Goal: Information Seeking & Learning: Learn about a topic

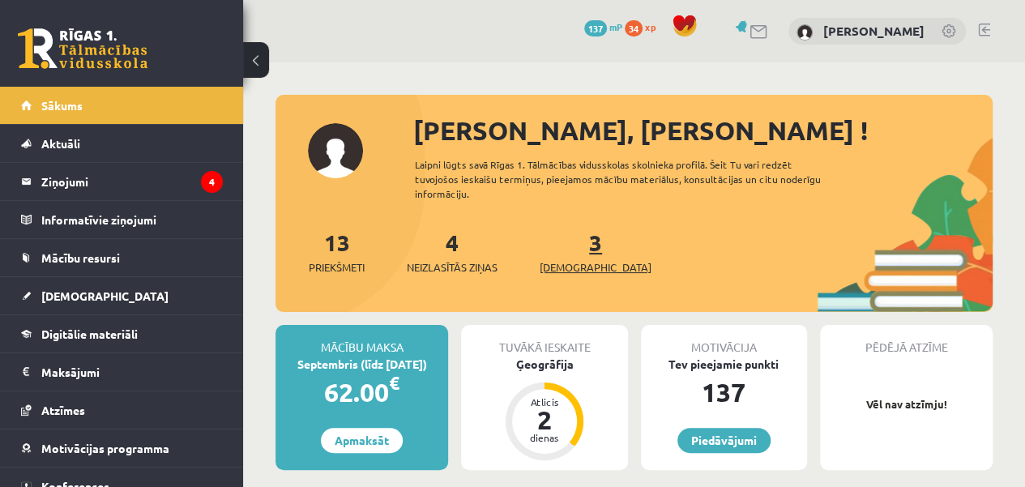
click at [565, 259] on span "[DEMOGRAPHIC_DATA]" at bounding box center [596, 267] width 112 height 16
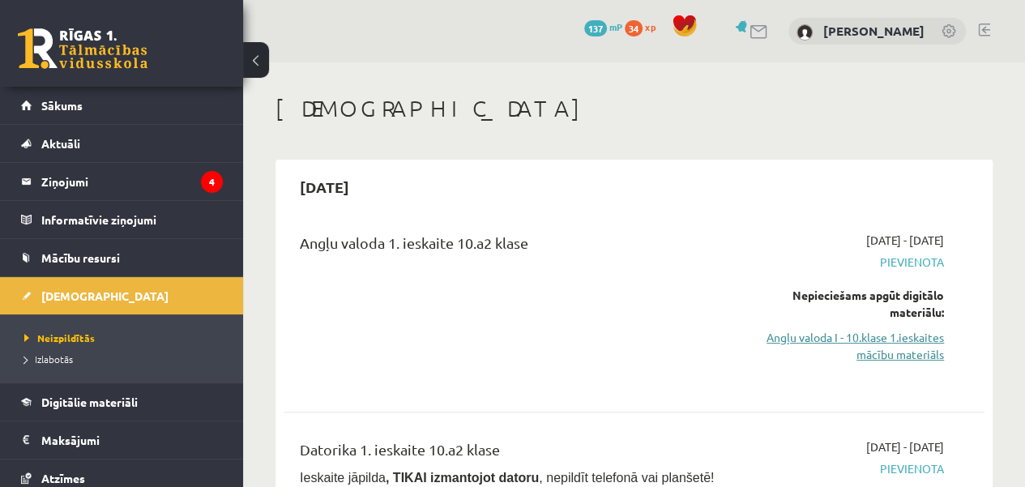
click at [916, 344] on link "Angļu valoda I - 10.klase 1.ieskaites mācību materiāls" at bounding box center [844, 346] width 198 height 34
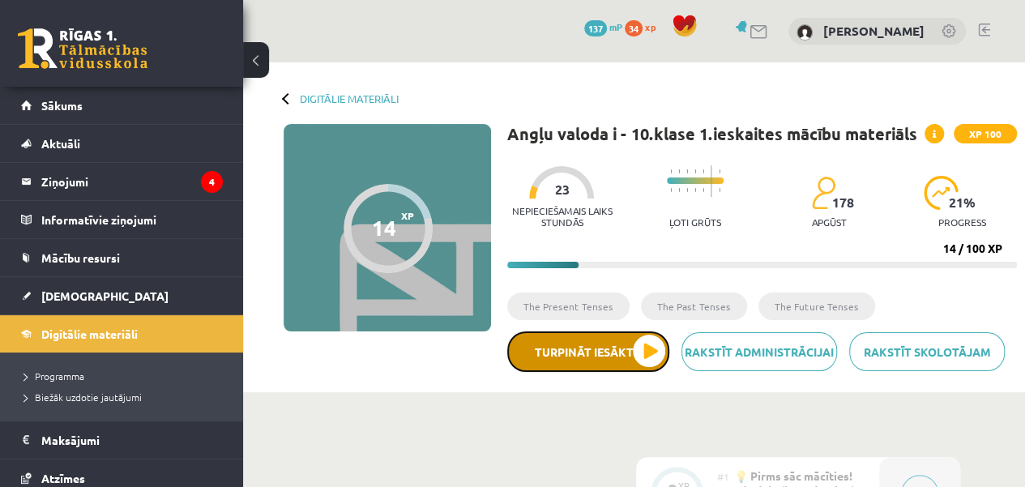
click at [614, 357] on button "Turpināt iesākto" at bounding box center [588, 351] width 162 height 41
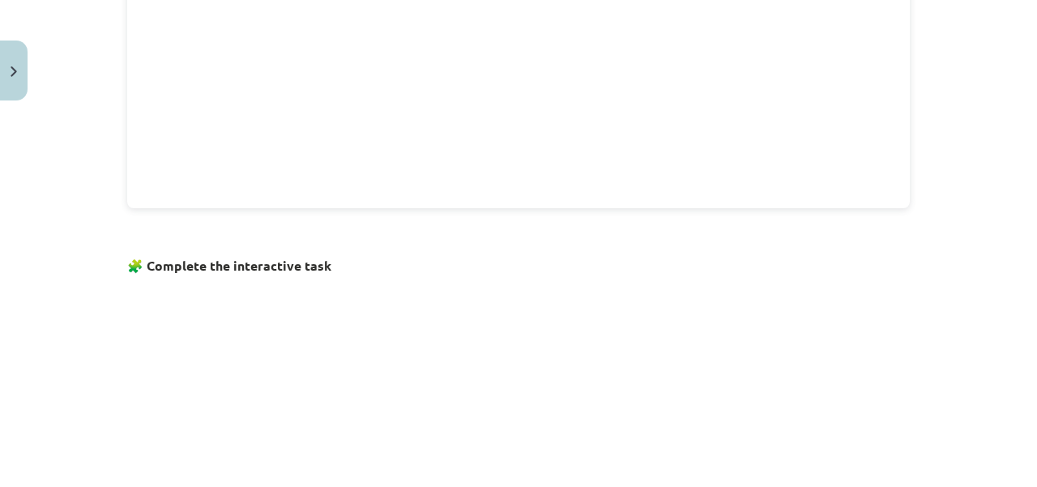
scroll to position [1154, 0]
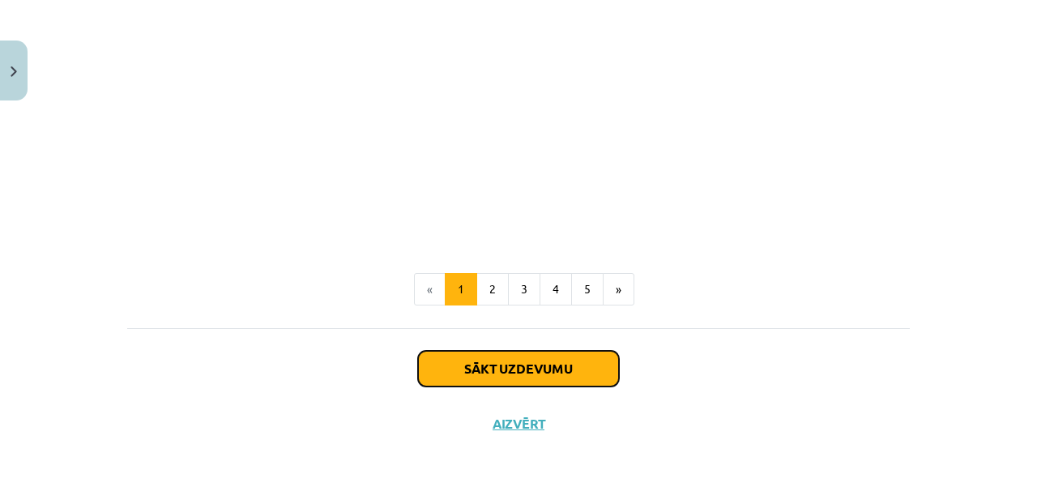
click at [559, 355] on button "Sākt uzdevumu" at bounding box center [518, 369] width 201 height 36
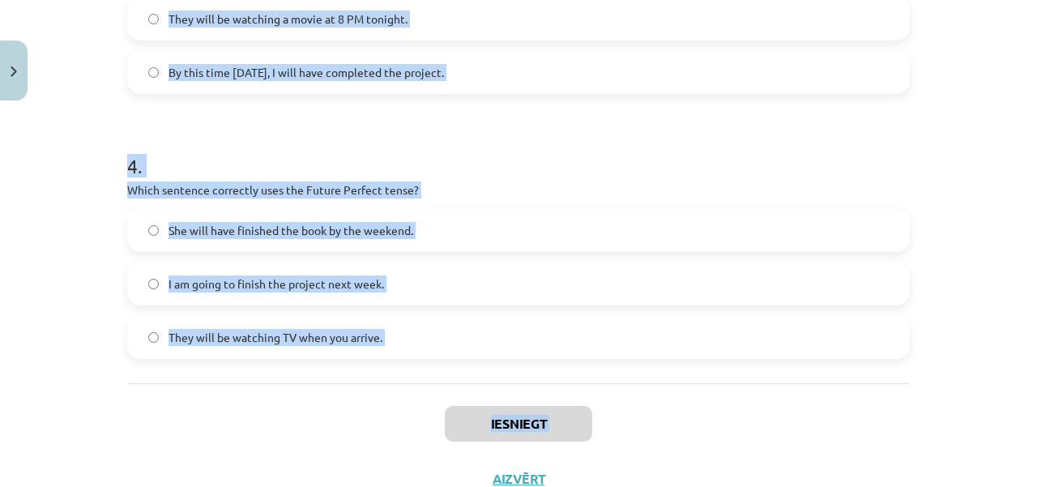
scroll to position [1050, 0]
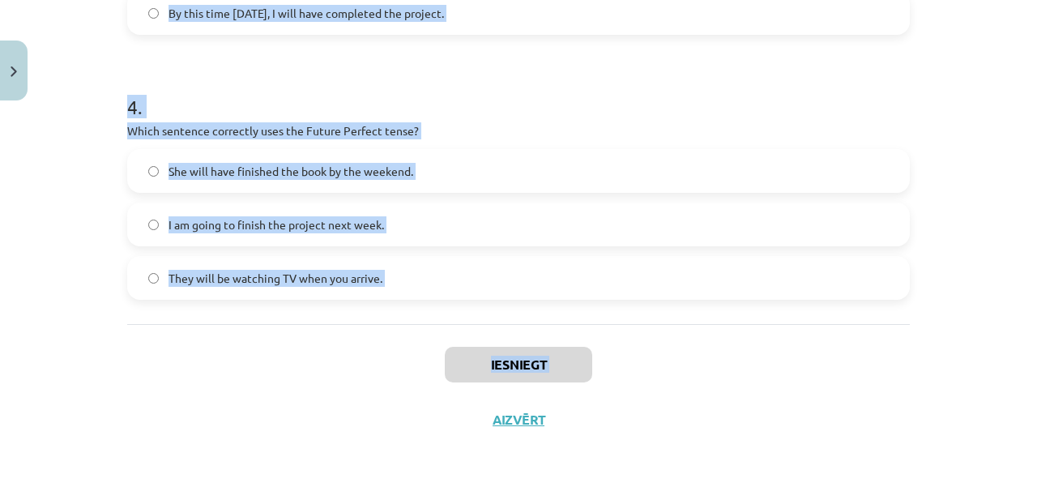
drag, startPoint x: 123, startPoint y: 318, endPoint x: 318, endPoint y: 486, distance: 256.8
click at [318, 486] on div "Mācību tēma: Angļu valoda i - 10.[PERSON_NAME] 1.ieskaites mācību materiāls #4 …" at bounding box center [518, 243] width 1037 height 487
copy div "1 . Which sentence correctly uses "will" to make a prediction? I will going to …"
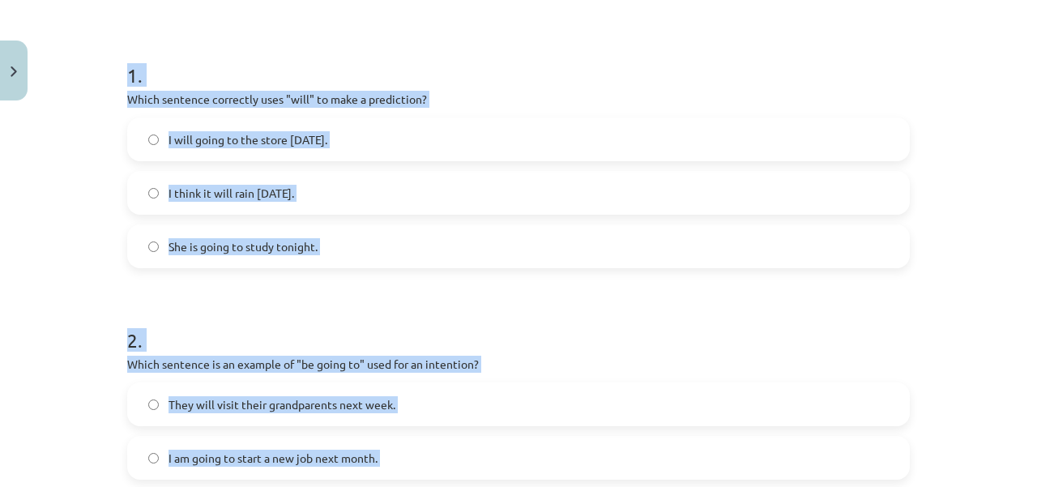
scroll to position [247, 0]
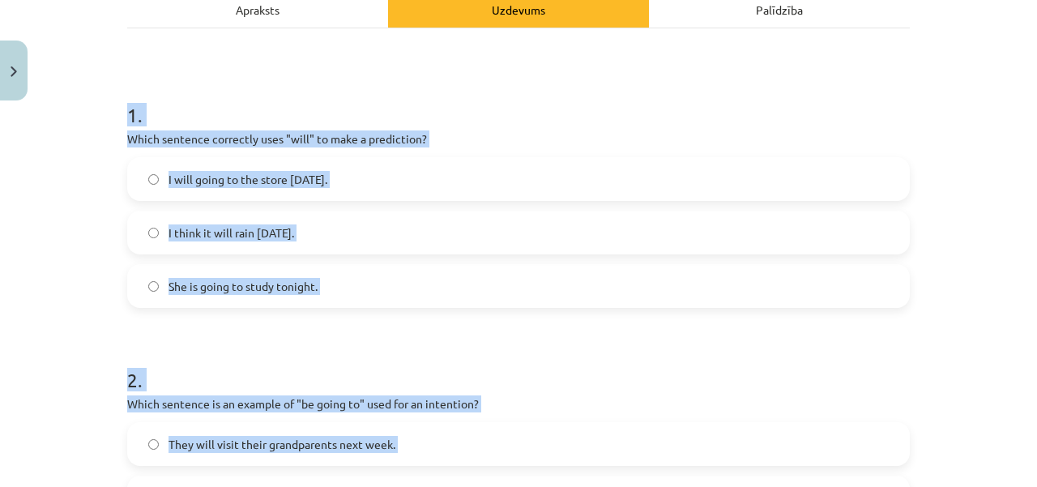
click at [134, 202] on div "I will going to the store [DATE]. I think it will rain [DATE]. She is going to …" at bounding box center [518, 232] width 783 height 151
click at [142, 224] on label "I think it will rain [DATE]." at bounding box center [518, 232] width 779 height 41
click at [158, 109] on h1 "1 ." at bounding box center [518, 100] width 783 height 50
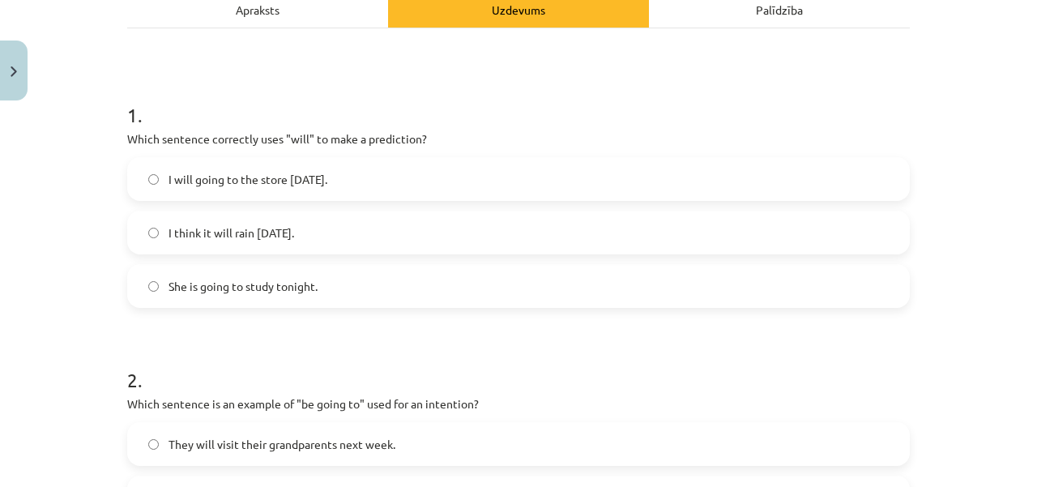
click at [158, 109] on h1 "1 ." at bounding box center [518, 100] width 783 height 50
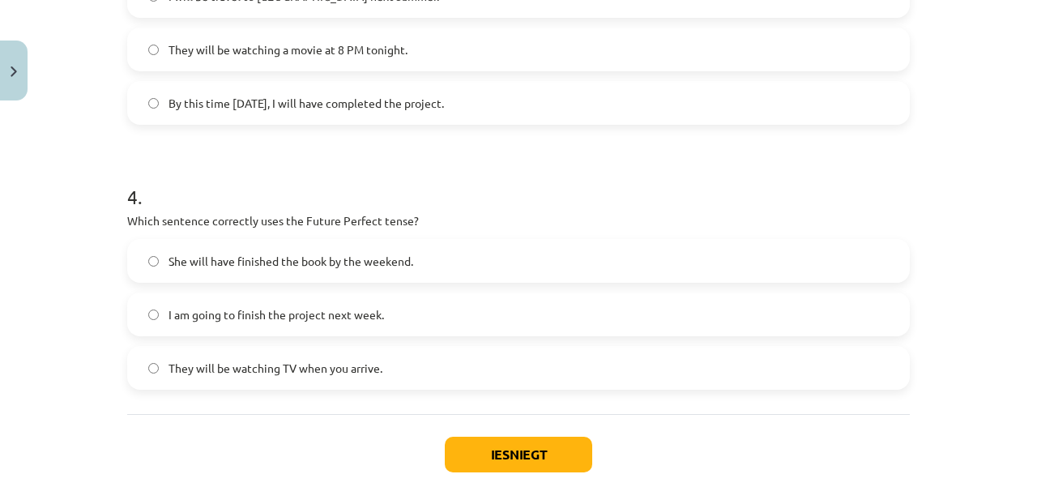
scroll to position [980, 0]
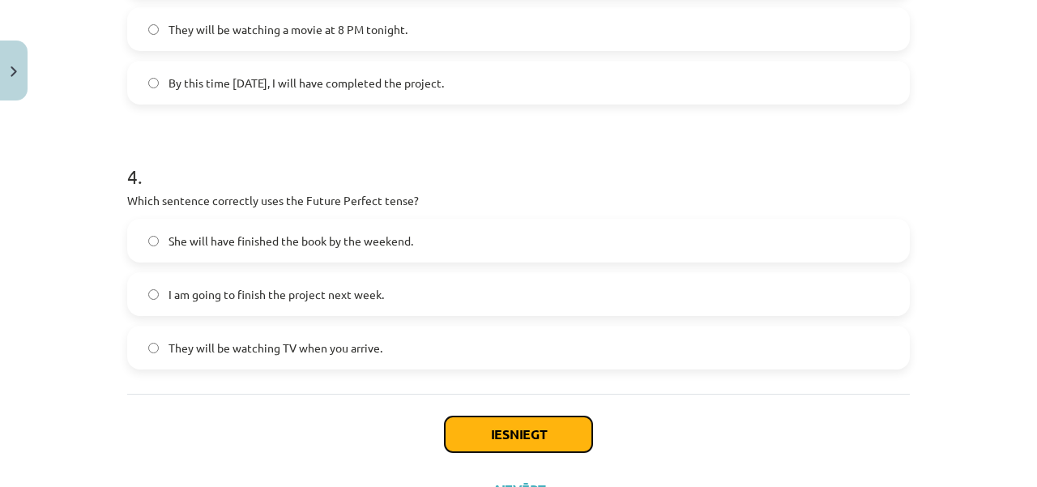
click at [515, 425] on button "Iesniegt" at bounding box center [518, 434] width 147 height 36
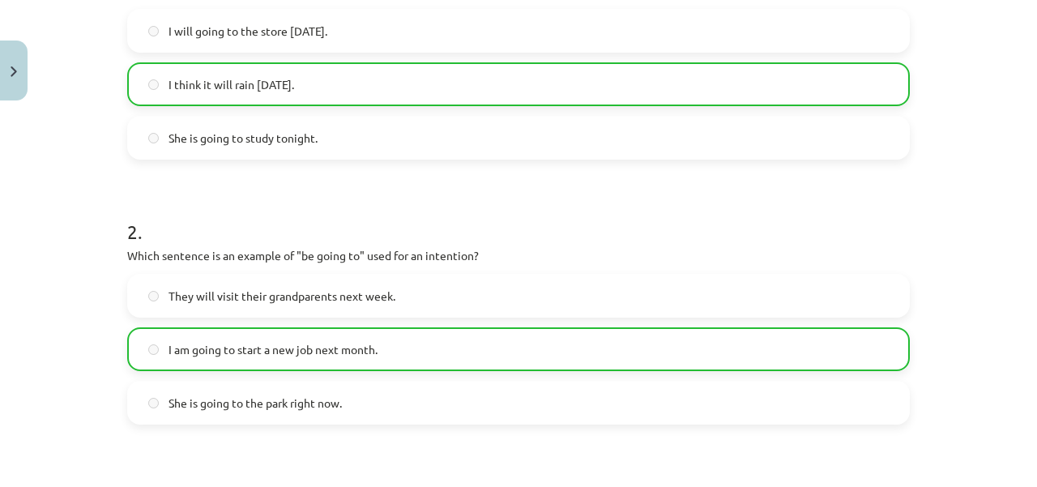
scroll to position [1100, 0]
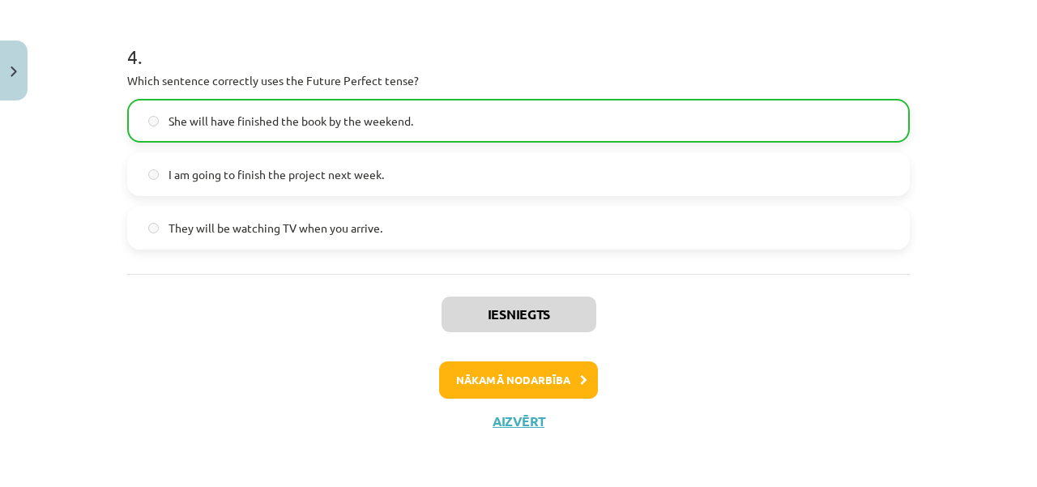
click at [510, 356] on div "Iesniegts Nākamā nodarbība Aizvērt" at bounding box center [518, 356] width 783 height 165
click at [514, 372] on button "Nākamā nodarbība" at bounding box center [518, 379] width 159 height 37
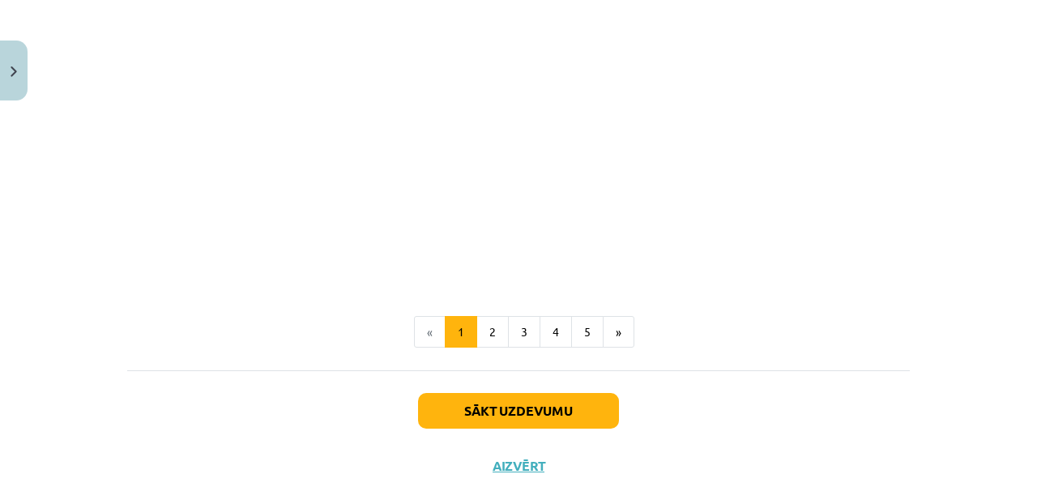
scroll to position [506, 0]
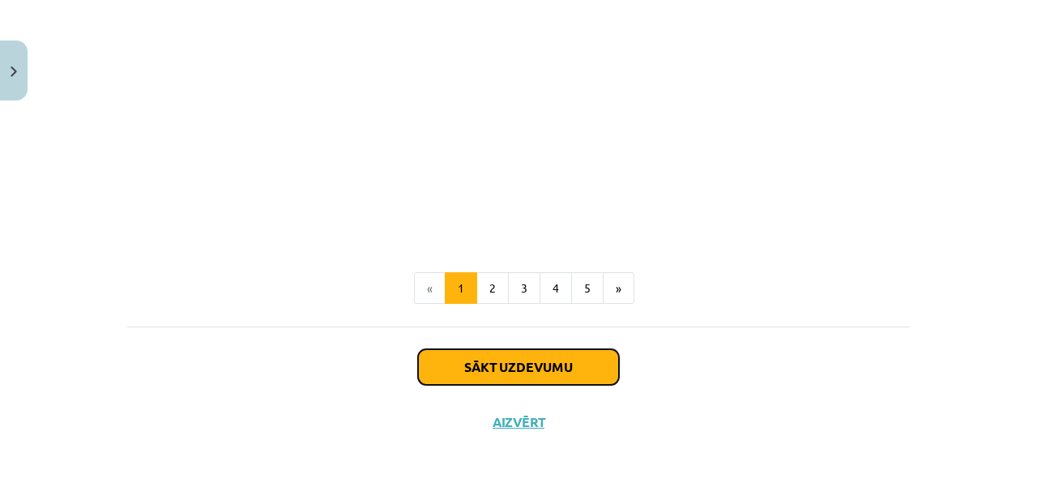
click at [564, 363] on button "Sākt uzdevumu" at bounding box center [518, 367] width 201 height 36
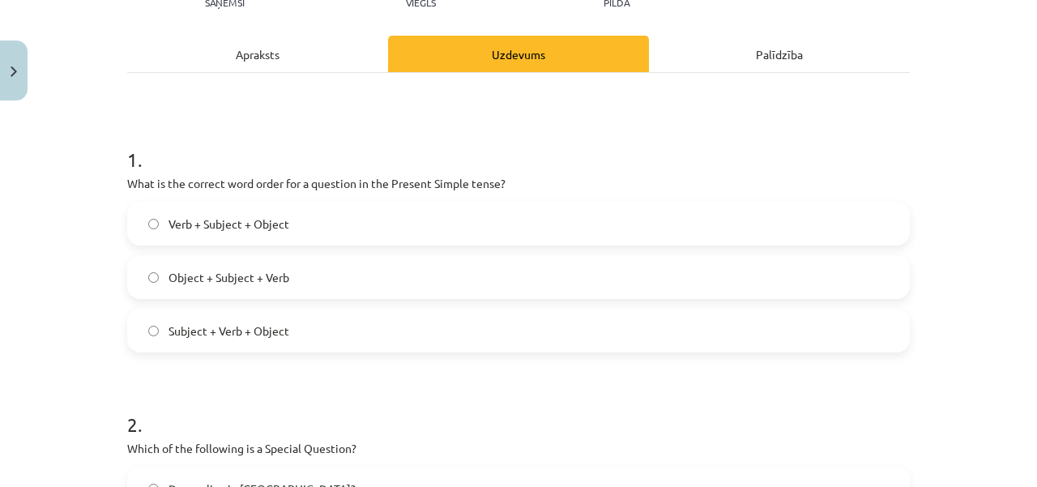
scroll to position [267, 0]
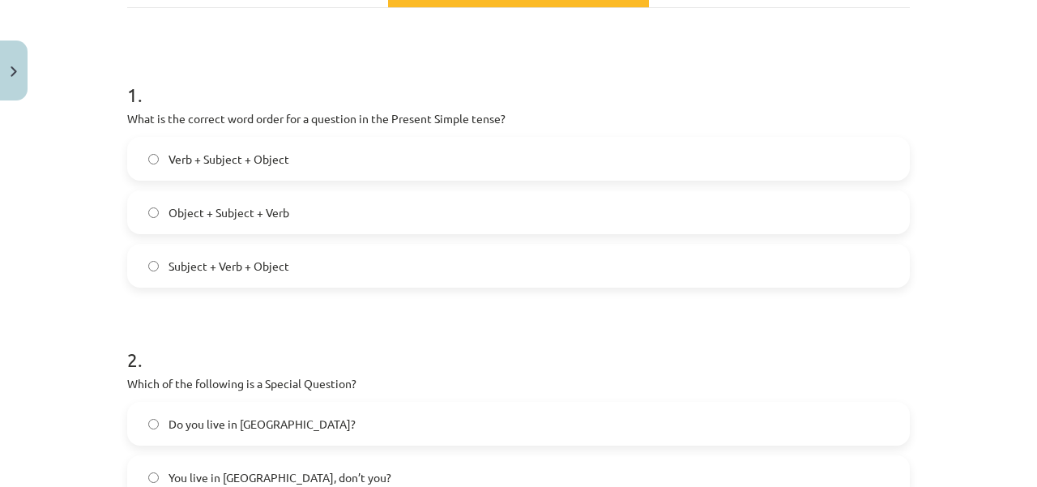
click at [146, 202] on label "Object + Subject + Verb" at bounding box center [518, 212] width 779 height 41
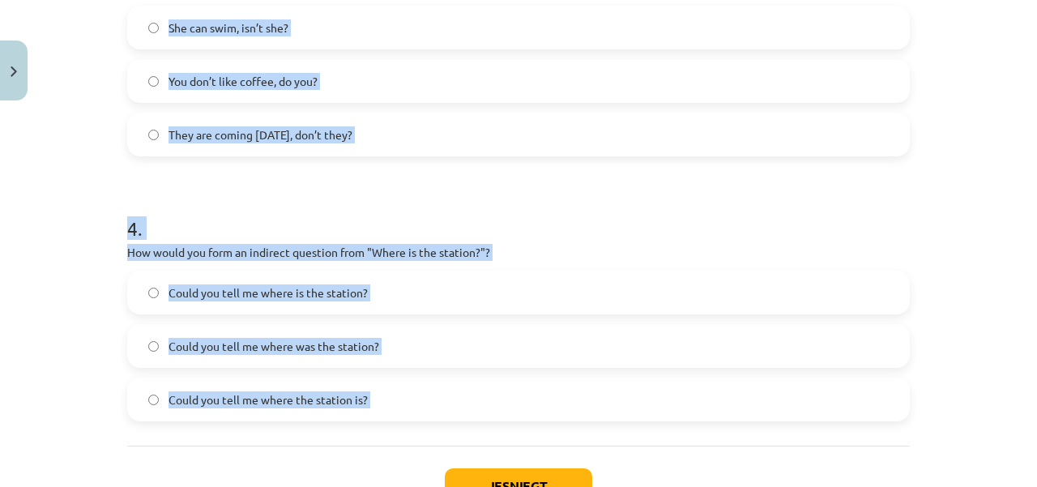
scroll to position [981, 0]
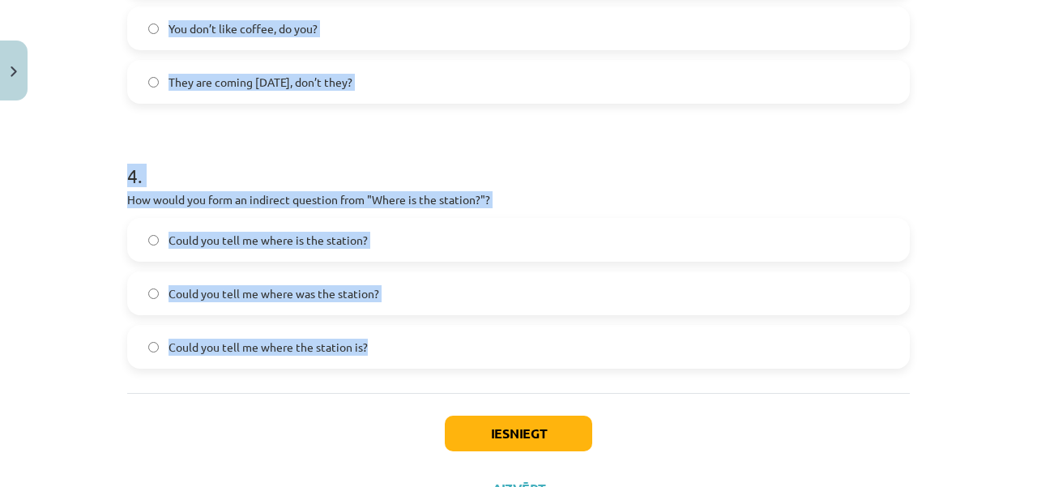
drag, startPoint x: 116, startPoint y: 82, endPoint x: 382, endPoint y: 346, distance: 375.2
copy form "1 . What is the correct word order for a question in the Present Simple tense? …"
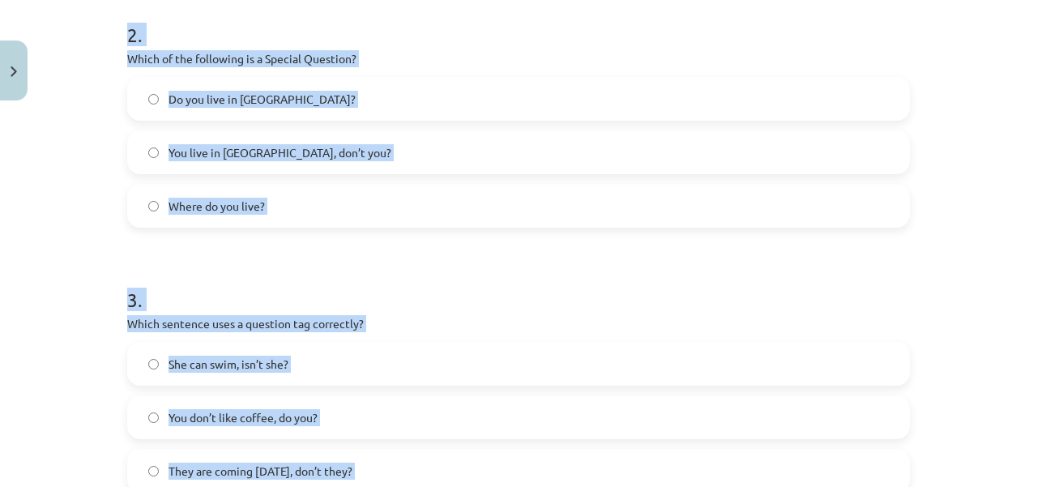
scroll to position [563, 0]
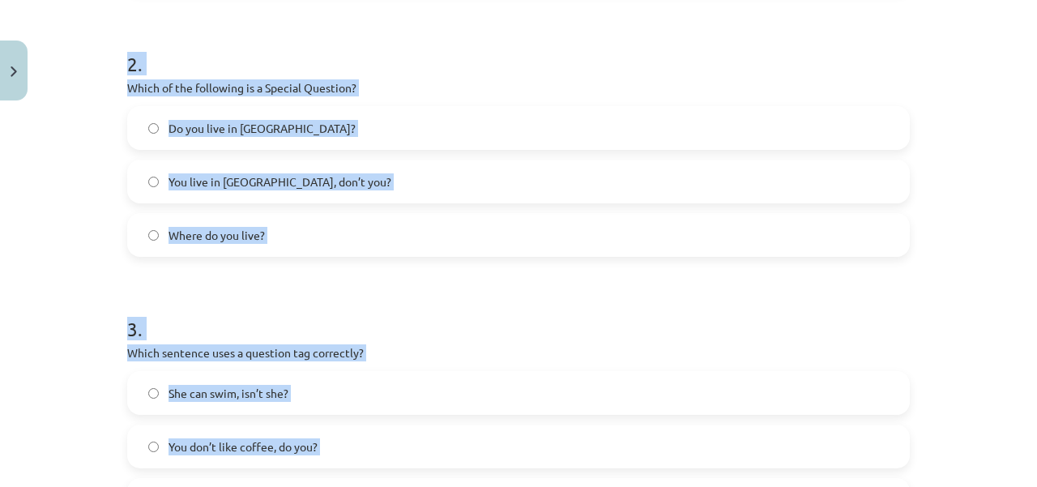
click at [134, 63] on h1 "2 ." at bounding box center [518, 49] width 783 height 50
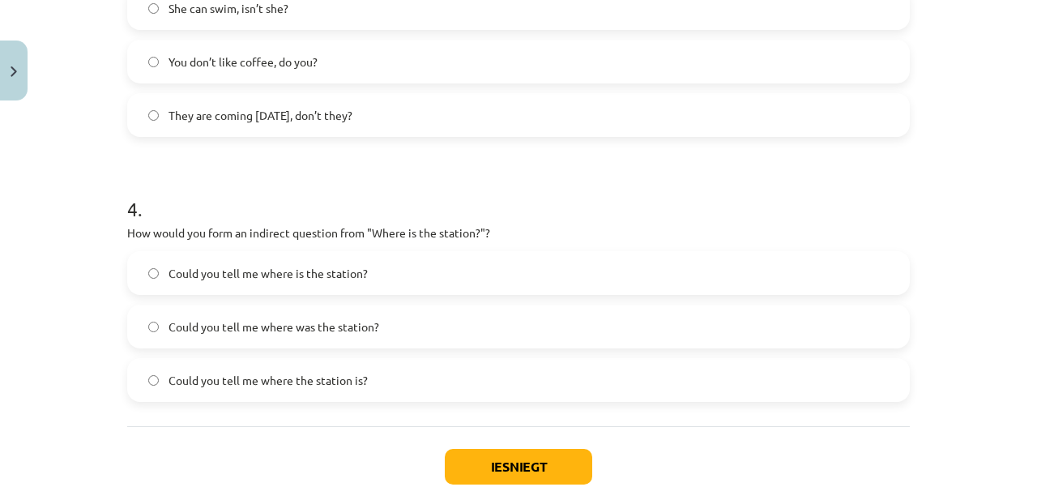
scroll to position [954, 0]
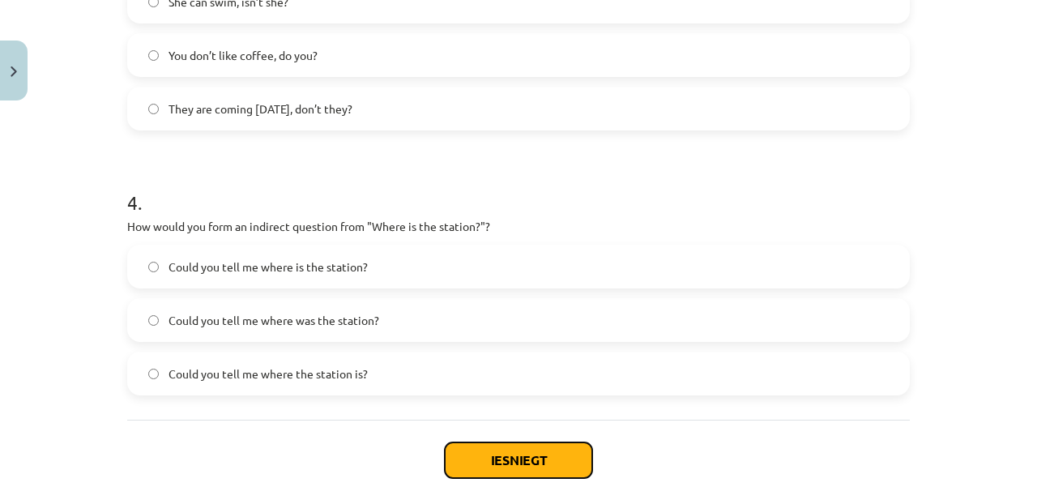
click at [546, 459] on button "Iesniegt" at bounding box center [518, 460] width 147 height 36
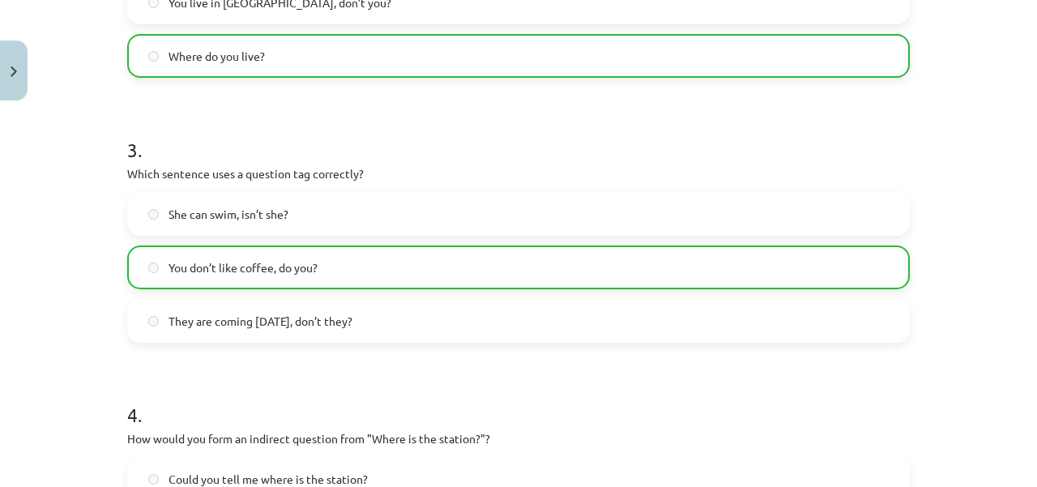
scroll to position [1087, 0]
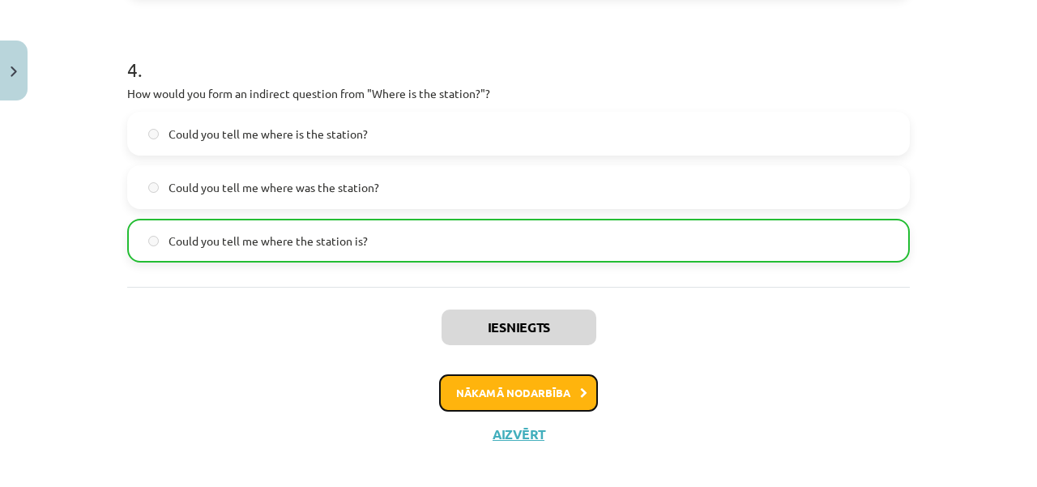
click at [550, 386] on button "Nākamā nodarbība" at bounding box center [518, 392] width 159 height 37
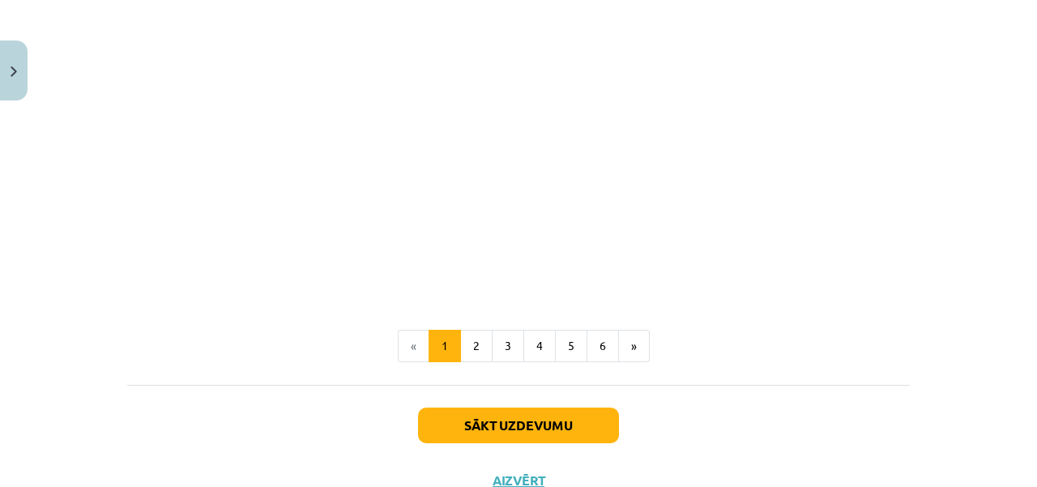
scroll to position [1207, 0]
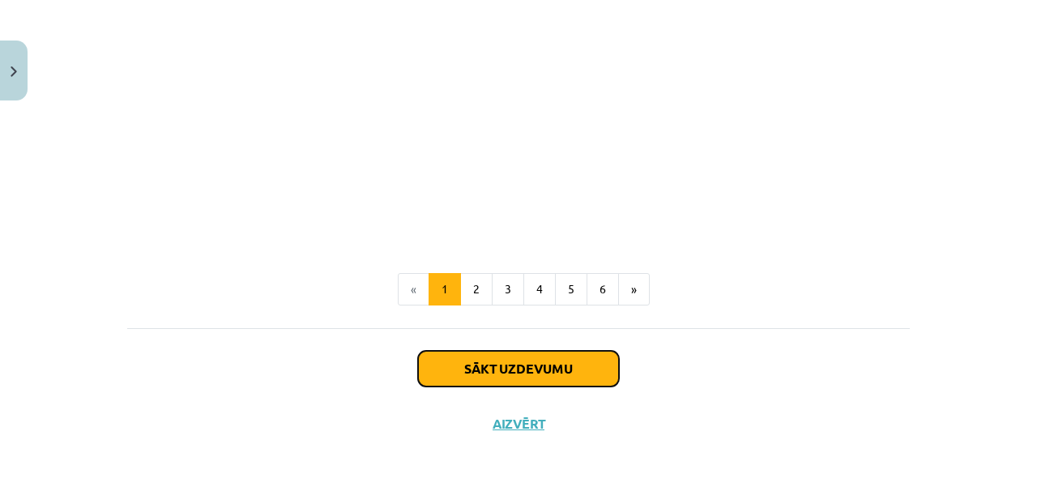
click at [551, 366] on button "Sākt uzdevumu" at bounding box center [518, 369] width 201 height 36
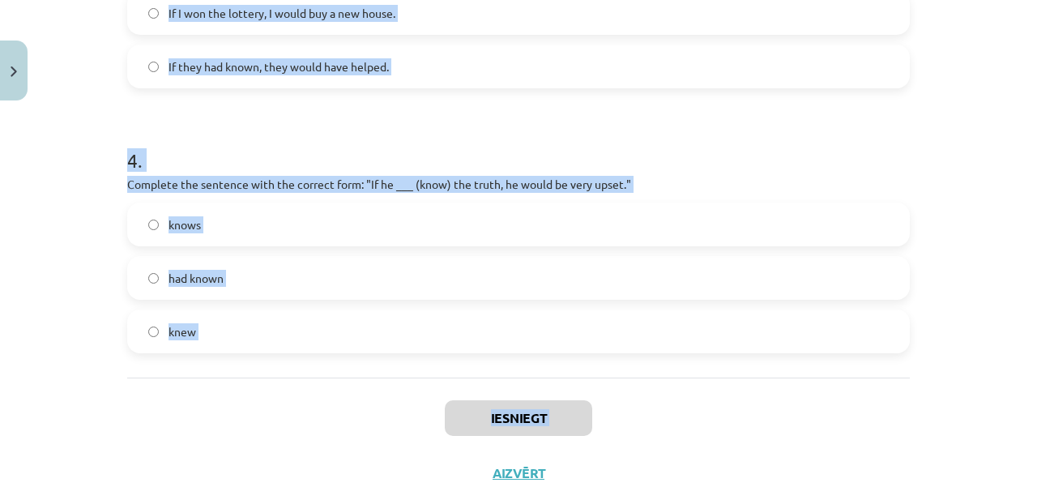
scroll to position [1050, 0]
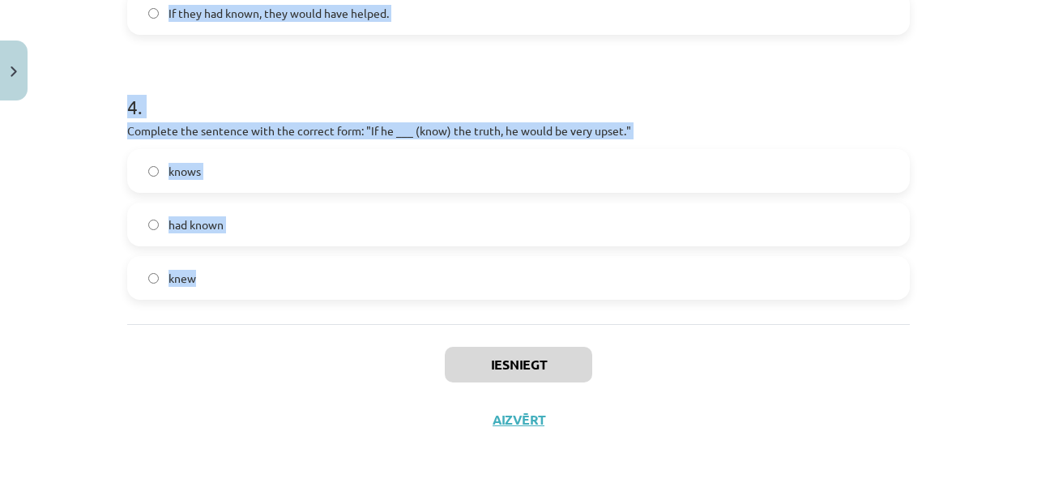
drag, startPoint x: 120, startPoint y: 49, endPoint x: 237, endPoint y: 273, distance: 252.2
click at [237, 273] on label "knew" at bounding box center [518, 278] width 779 height 41
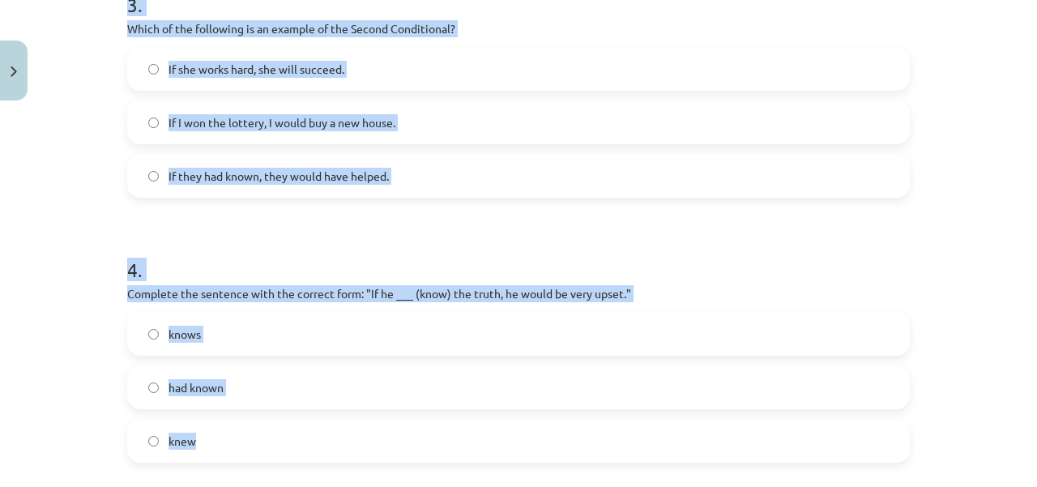
scroll to position [890, 0]
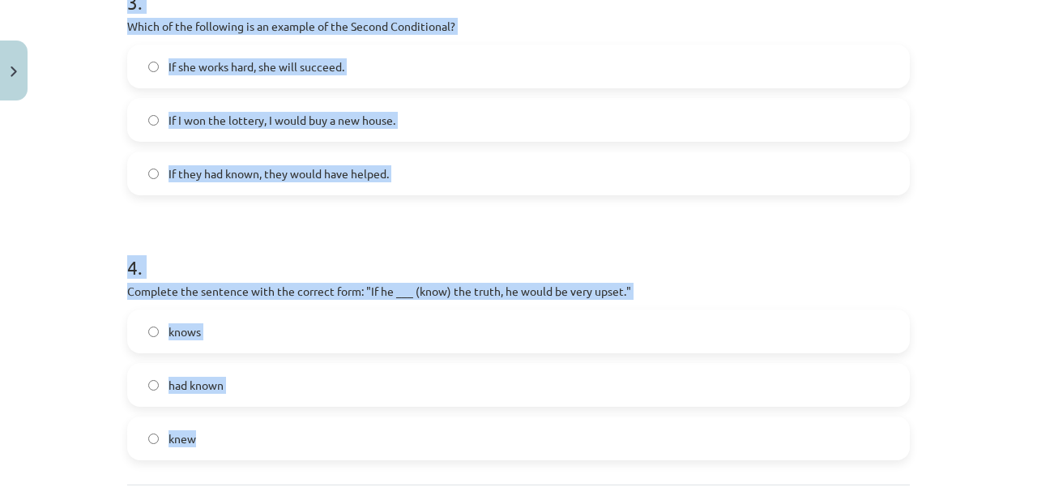
drag, startPoint x: 119, startPoint y: 164, endPoint x: 196, endPoint y: 437, distance: 282.9
copy form "1 . Which conditional is used to express a general truth? First Conditional Sec…"
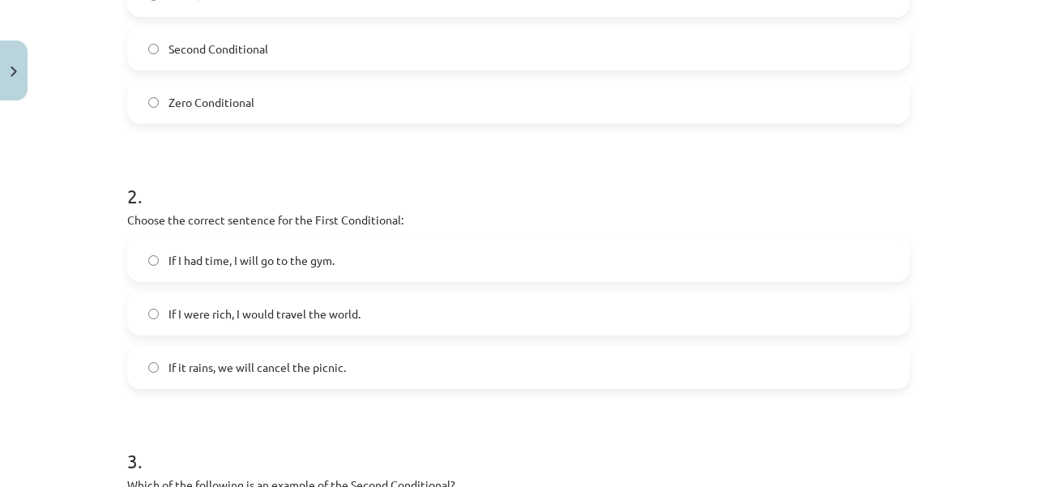
scroll to position [426, 0]
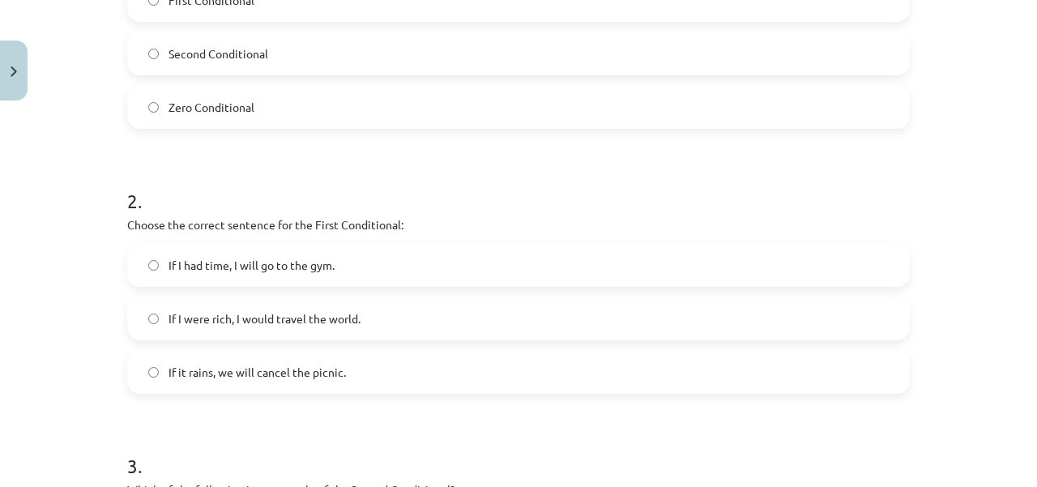
click at [144, 365] on label "If it rains, we will cancel the picnic." at bounding box center [518, 372] width 779 height 41
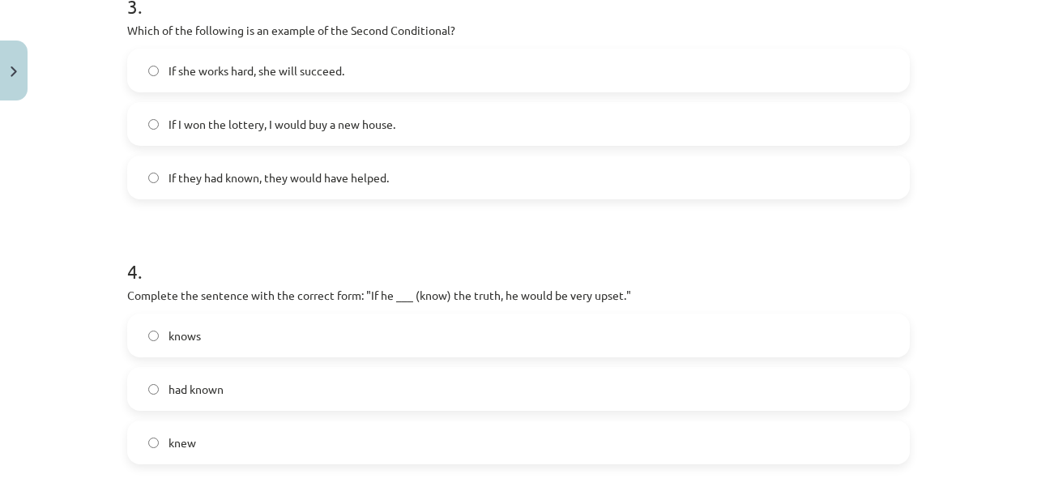
scroll to position [893, 0]
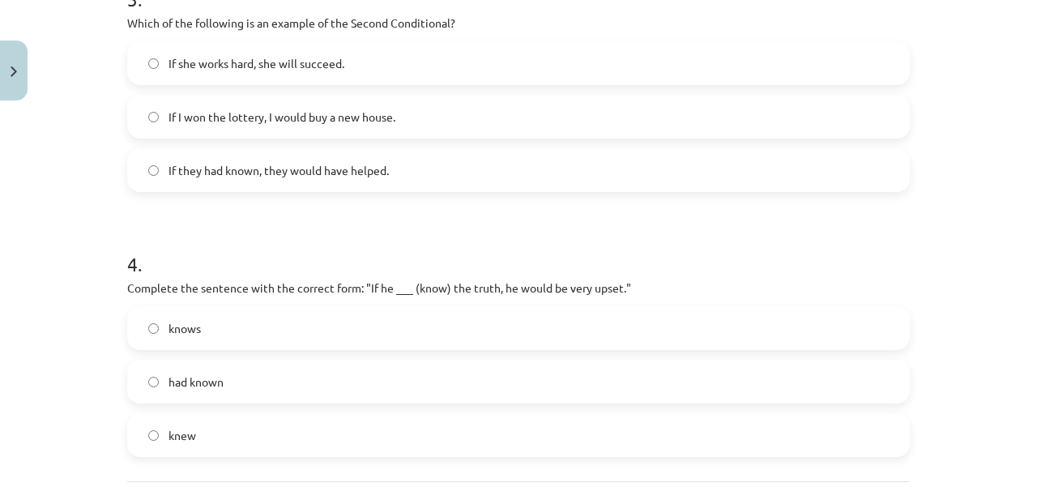
click at [145, 108] on label "If I won the lottery, I would buy a new house." at bounding box center [518, 116] width 779 height 41
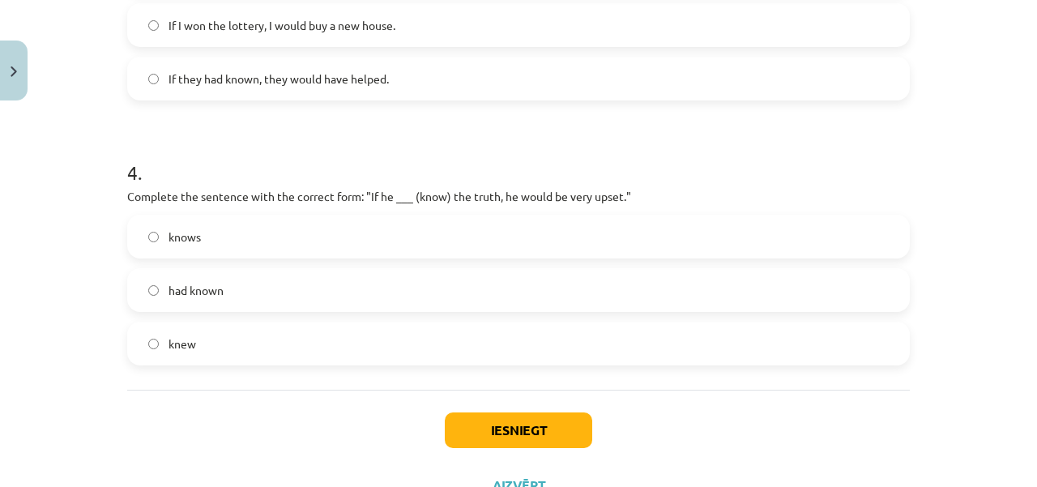
scroll to position [1050, 0]
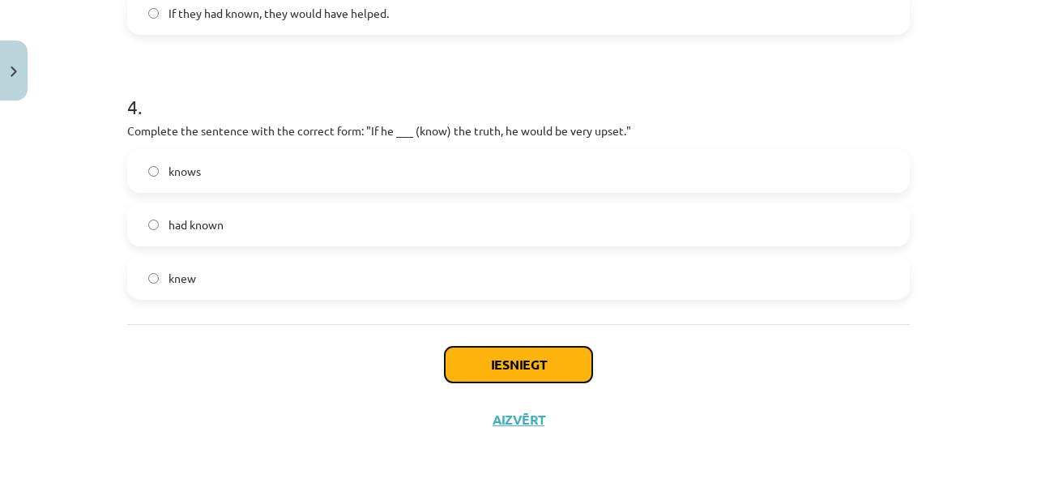
click at [562, 360] on button "Iesniegt" at bounding box center [518, 365] width 147 height 36
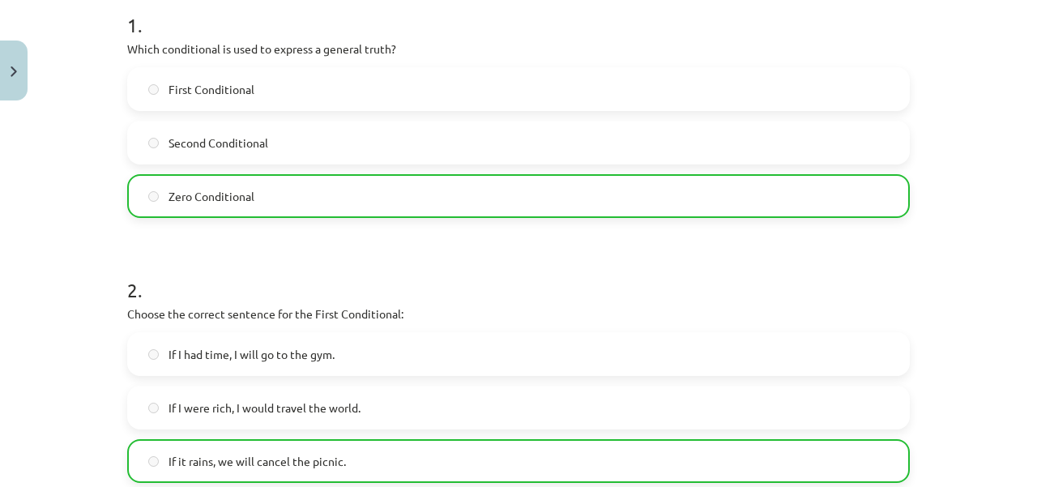
scroll to position [1100, 0]
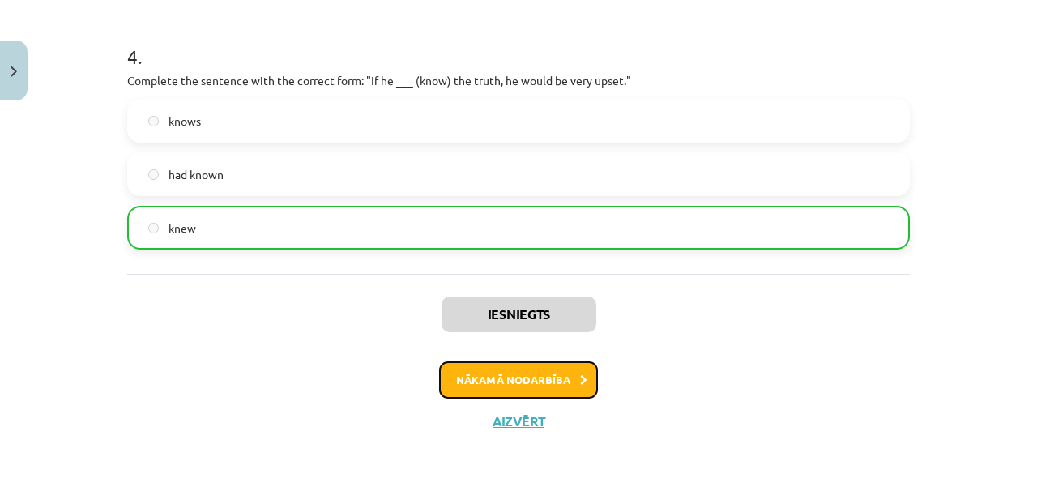
click at [548, 369] on button "Nākamā nodarbība" at bounding box center [518, 379] width 159 height 37
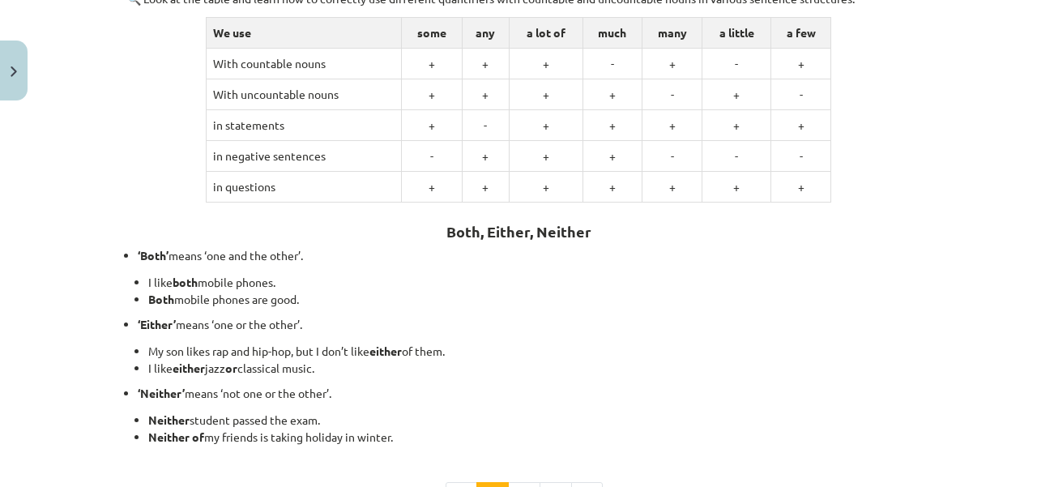
scroll to position [509, 0]
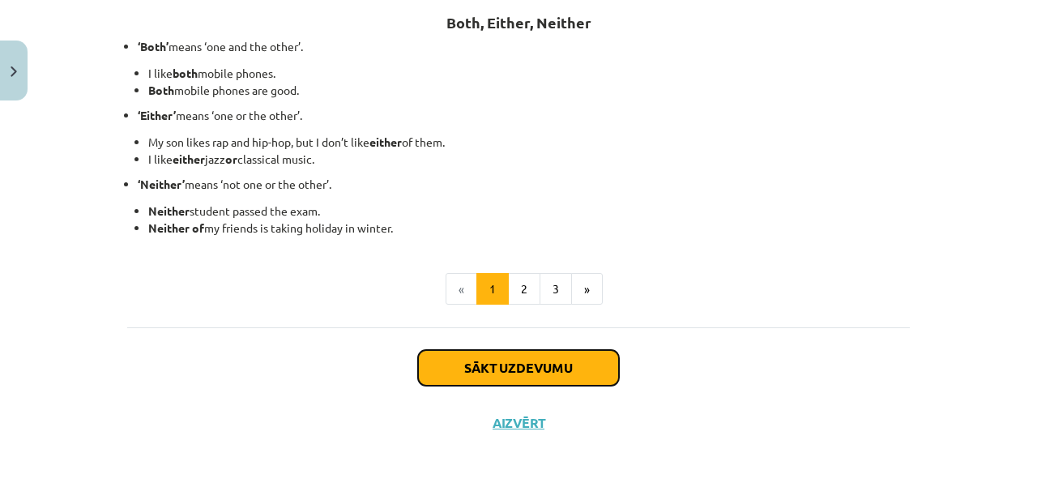
click at [582, 356] on button "Sākt uzdevumu" at bounding box center [518, 368] width 201 height 36
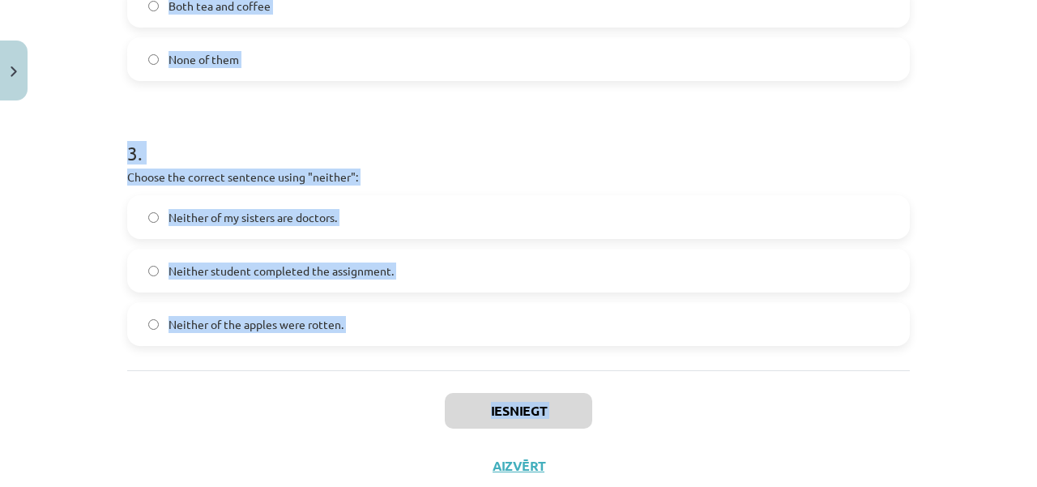
scroll to position [758, 0]
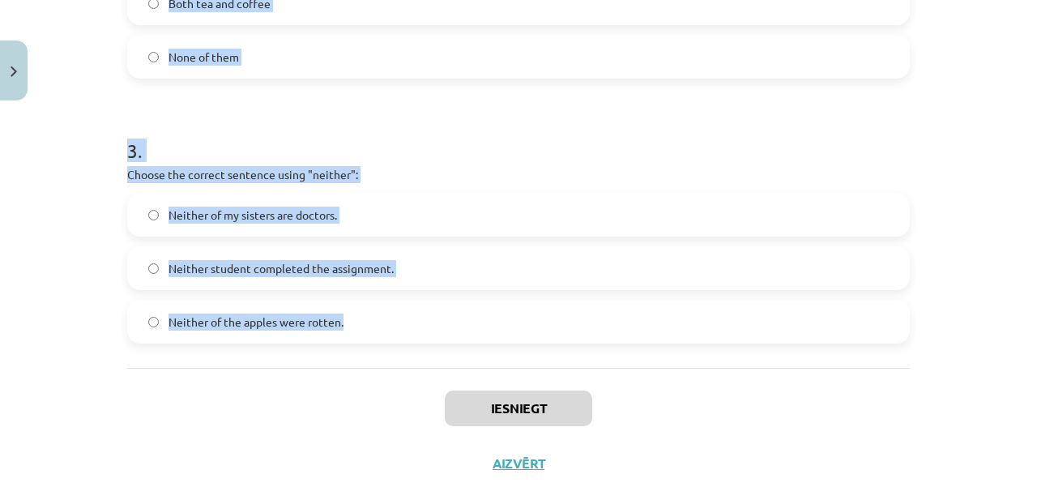
drag, startPoint x: 119, startPoint y: 219, endPoint x: 356, endPoint y: 333, distance: 263.4
copy form "1 . Which sentence correctly uses the word "both"? Neither of the answers is co…"
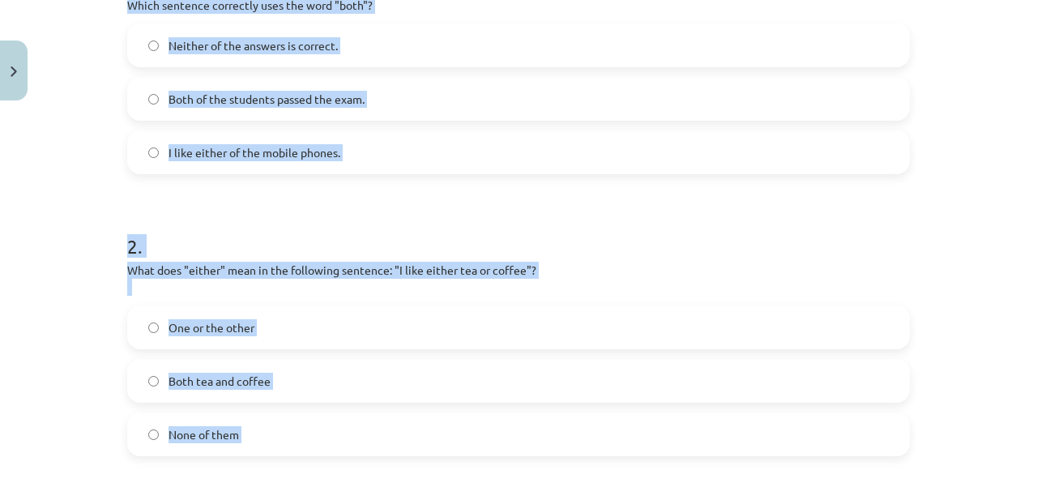
scroll to position [382, 0]
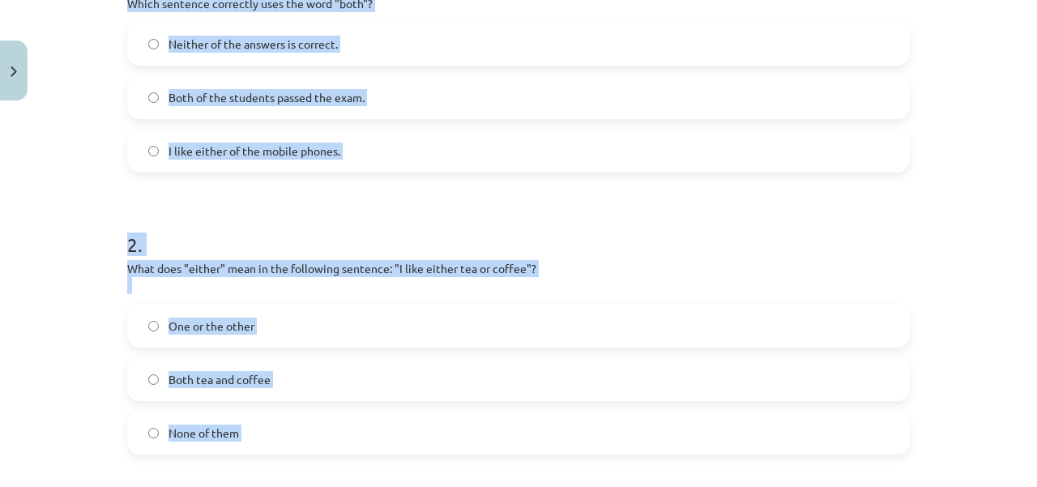
click at [151, 323] on label "One or the other" at bounding box center [518, 325] width 779 height 41
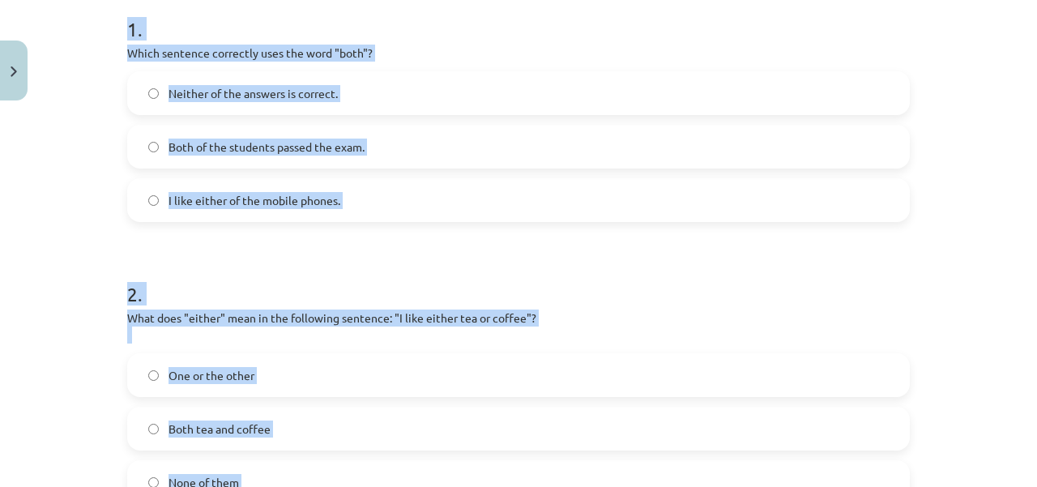
scroll to position [275, 0]
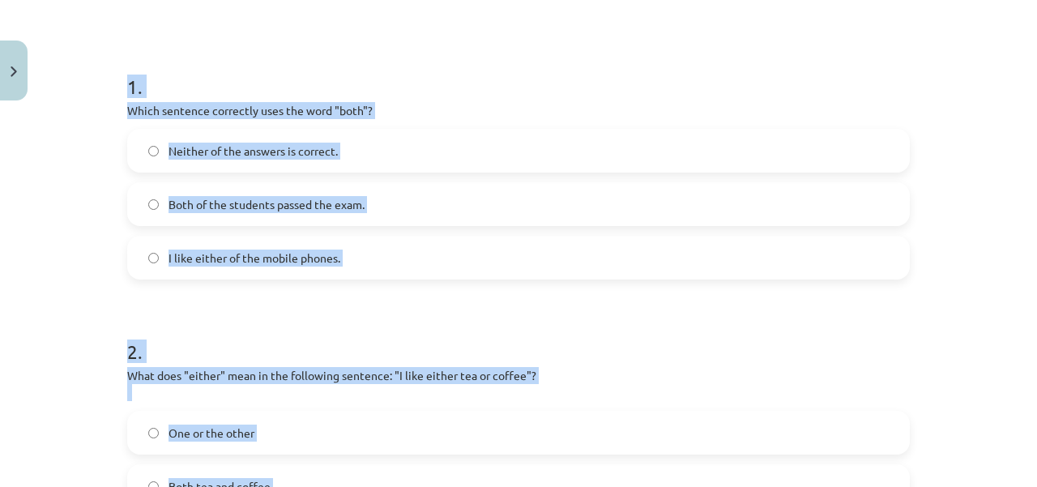
click at [134, 83] on h1 "1 ." at bounding box center [518, 72] width 783 height 50
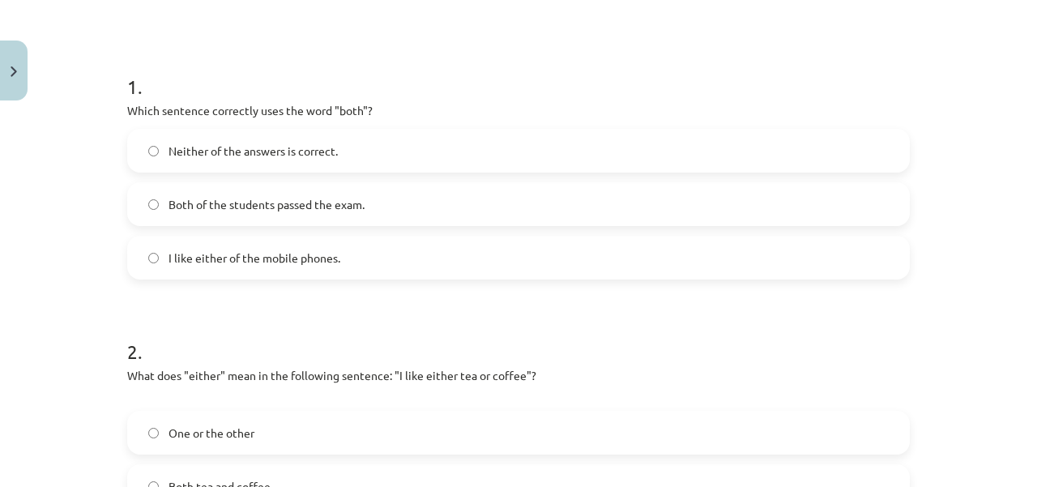
click at [139, 194] on label "Both of the students passed the exam." at bounding box center [518, 204] width 779 height 41
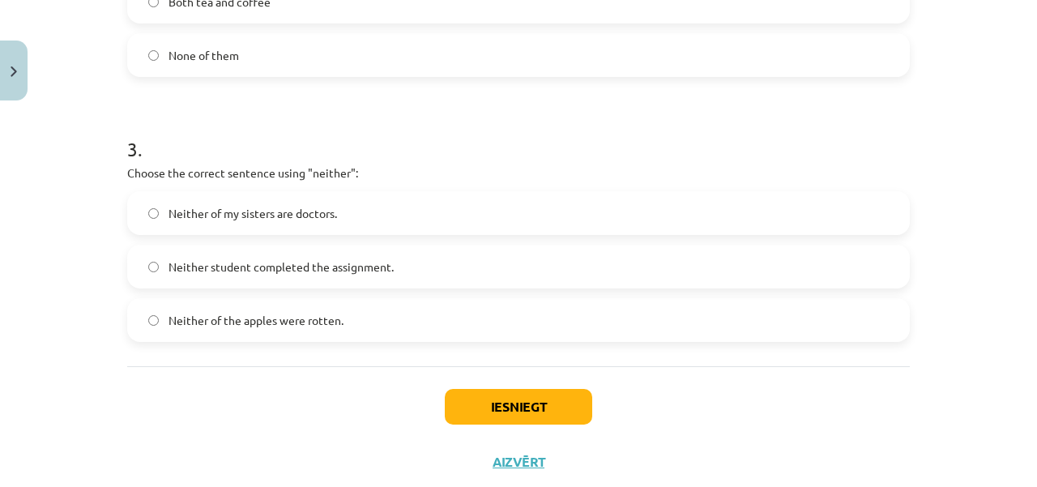
scroll to position [766, 0]
